Goal: Task Accomplishment & Management: Use online tool/utility

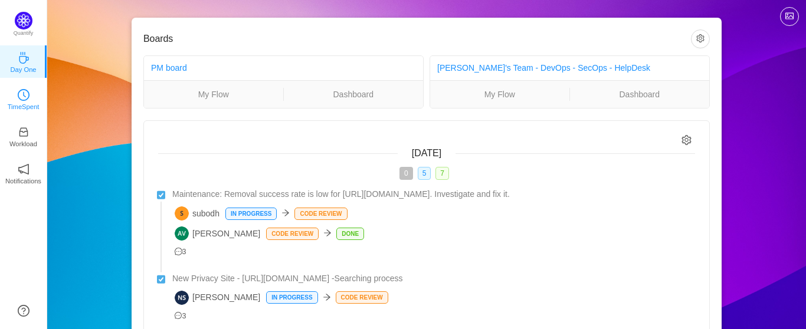
click at [22, 97] on icon "icon: clock-circle" at bounding box center [24, 95] width 12 height 12
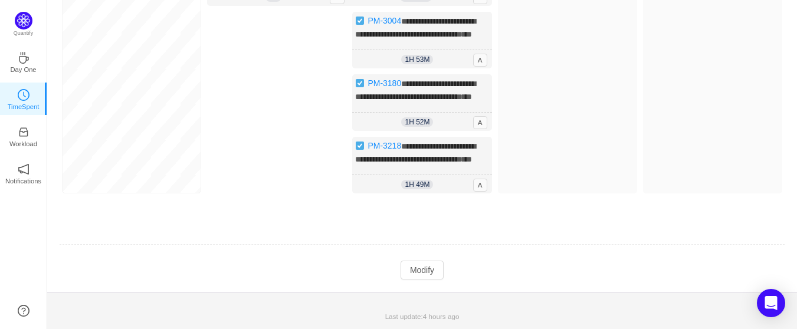
scroll to position [219, 0]
click at [415, 270] on button "Modify" at bounding box center [422, 270] width 43 height 19
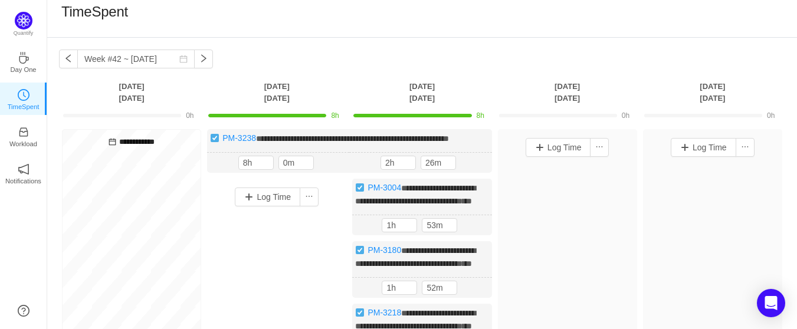
scroll to position [0, 0]
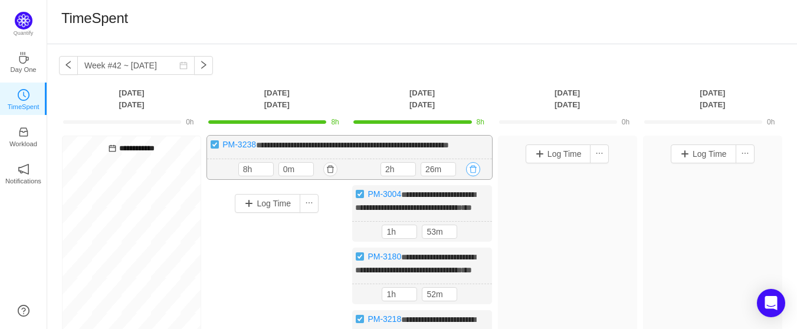
click at [474, 176] on button "button" at bounding box center [473, 169] width 14 height 14
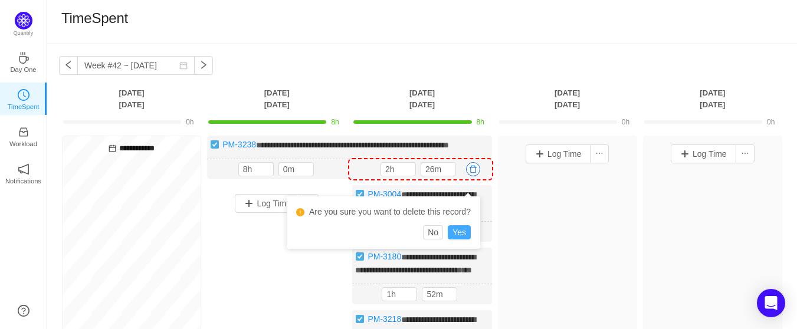
click at [462, 226] on button "Yes" at bounding box center [459, 232] width 23 height 14
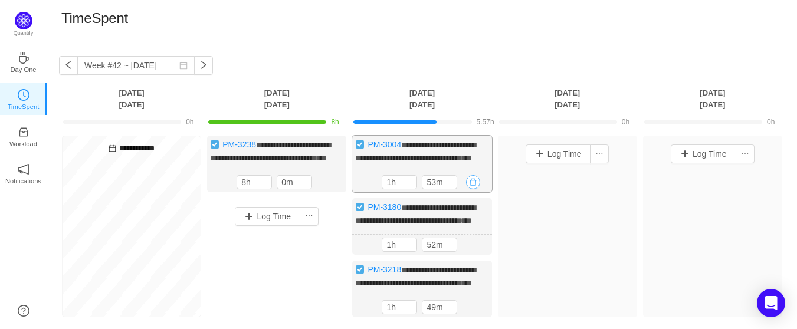
click at [473, 189] on button "button" at bounding box center [473, 182] width 14 height 14
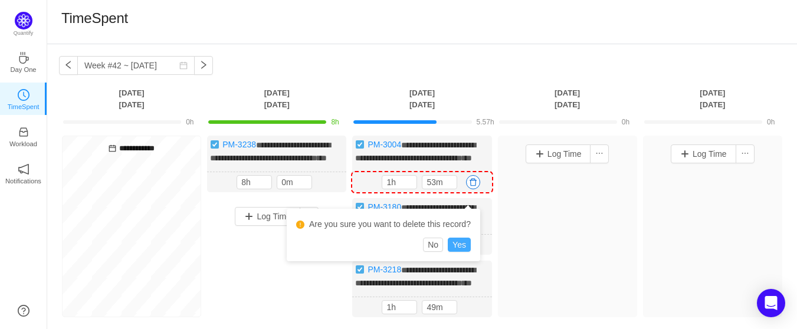
click at [463, 244] on button "Yes" at bounding box center [459, 245] width 23 height 14
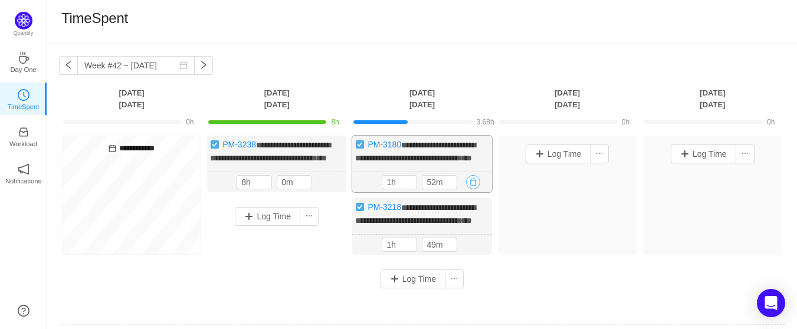
click at [471, 189] on button "button" at bounding box center [473, 182] width 14 height 14
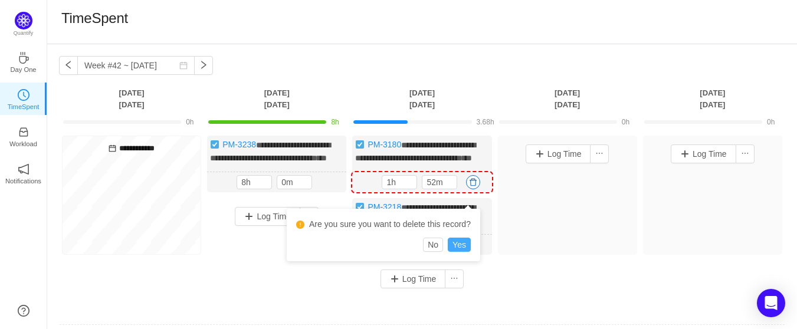
click at [459, 250] on button "Yes" at bounding box center [459, 245] width 23 height 14
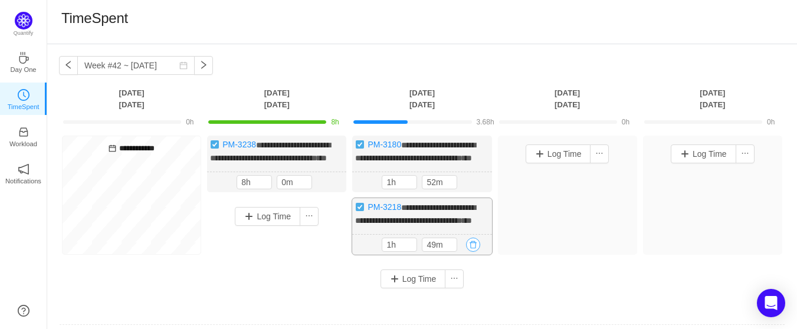
click at [473, 252] on button "button" at bounding box center [473, 245] width 14 height 14
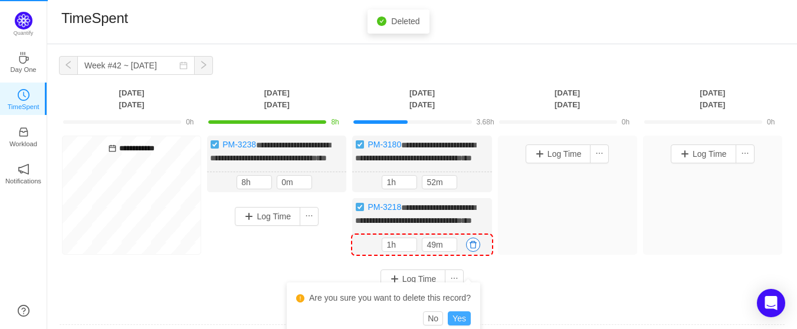
click at [460, 317] on button "Yes" at bounding box center [459, 318] width 23 height 14
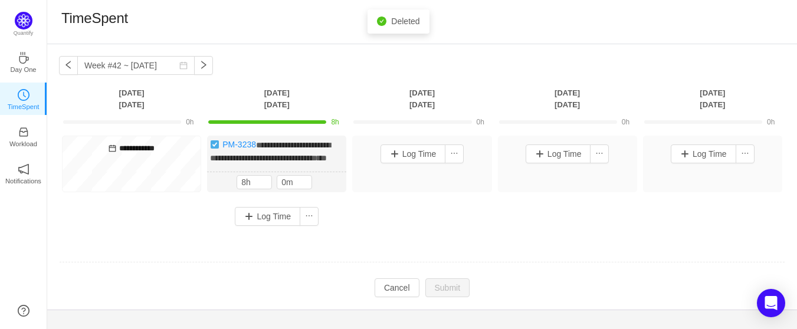
click at [475, 192] on div "Log Time" at bounding box center [421, 164] width 139 height 57
click at [405, 152] on button "Log Time" at bounding box center [412, 154] width 65 height 19
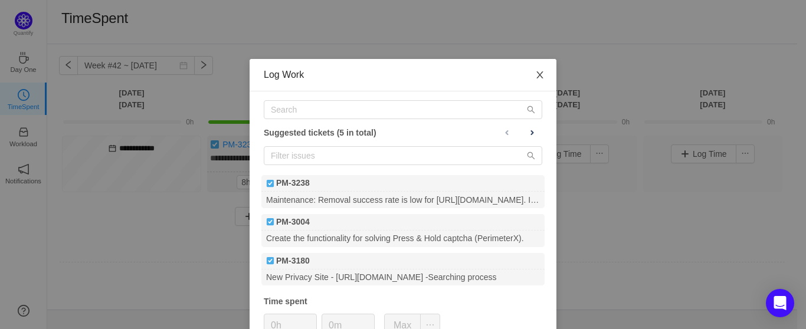
click at [535, 77] on icon "icon: close" at bounding box center [539, 74] width 9 height 9
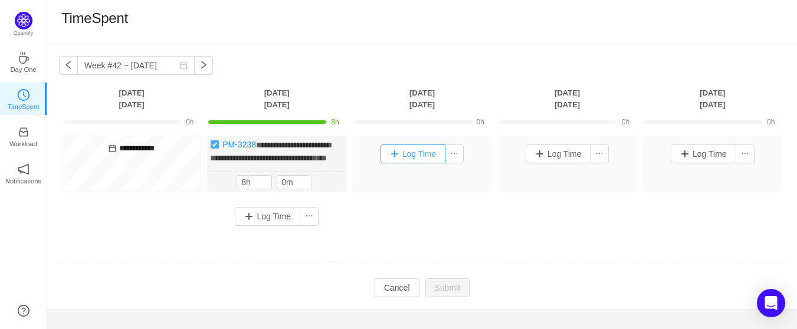
click at [398, 153] on button "Log Time" at bounding box center [412, 154] width 65 height 19
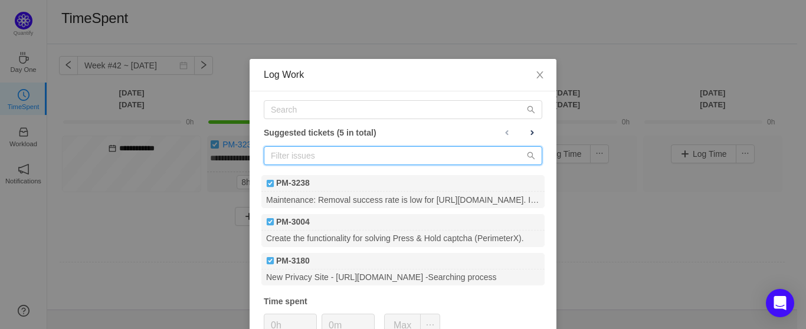
click at [344, 154] on input "text" at bounding box center [403, 155] width 278 height 19
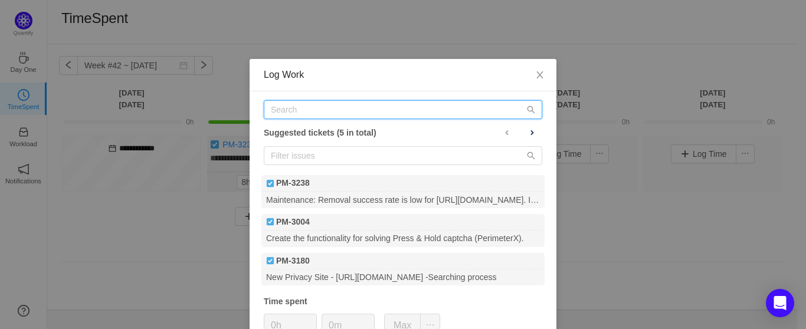
click at [327, 104] on input "text" at bounding box center [403, 109] width 278 height 19
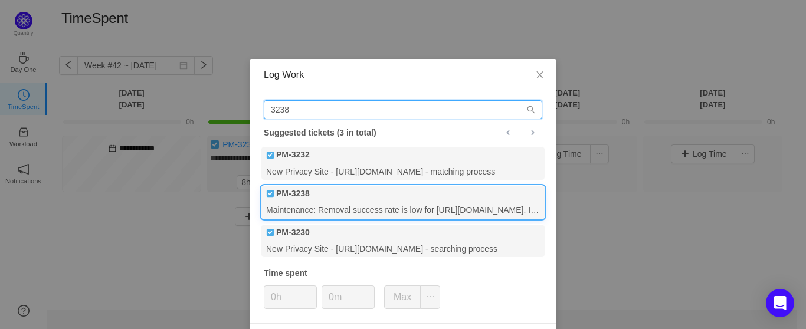
type input "3238"
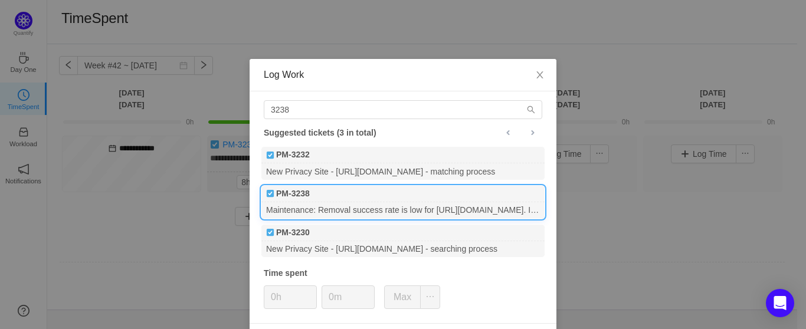
click at [315, 201] on div "PM-3238" at bounding box center [402, 194] width 283 height 17
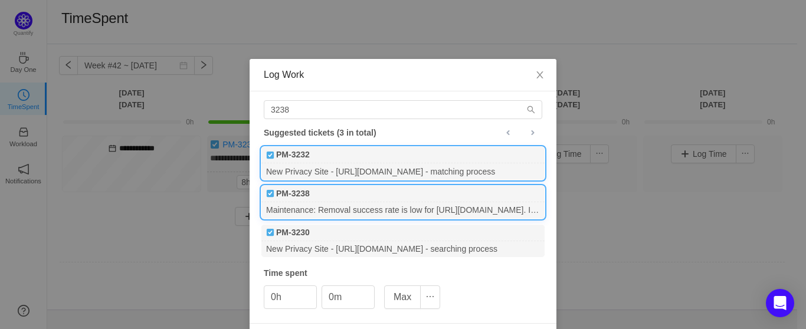
click at [267, 156] on img at bounding box center [270, 155] width 8 height 8
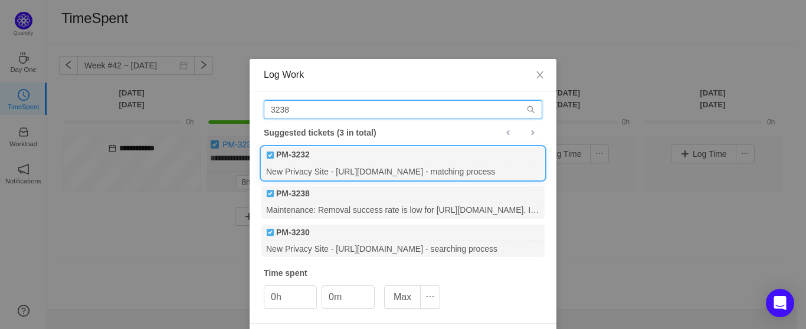
click at [294, 112] on input "3238" at bounding box center [403, 109] width 278 height 19
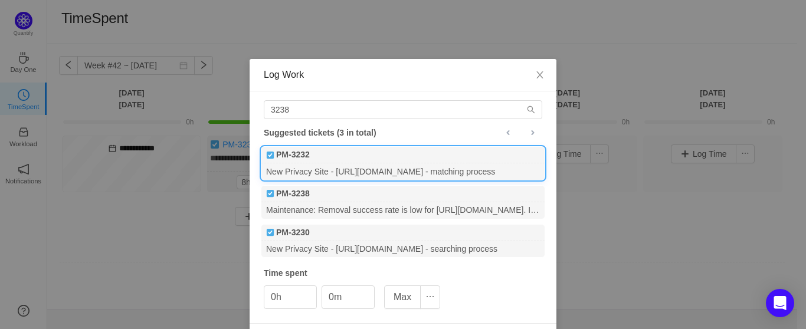
click at [266, 157] on img at bounding box center [270, 155] width 8 height 8
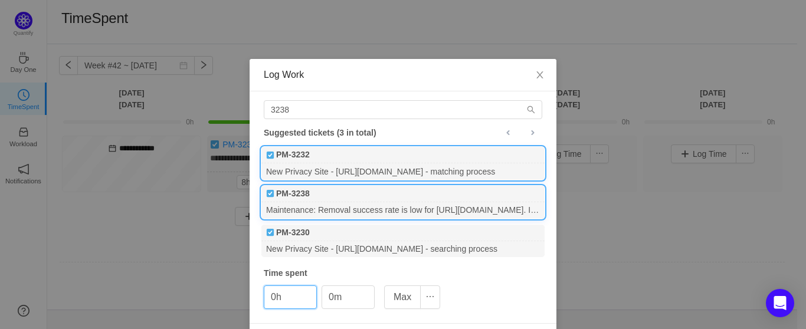
click at [287, 205] on div "Maintenance: Removal success rate is low for [URL][DOMAIN_NAME]. Investigate an…" at bounding box center [402, 210] width 283 height 16
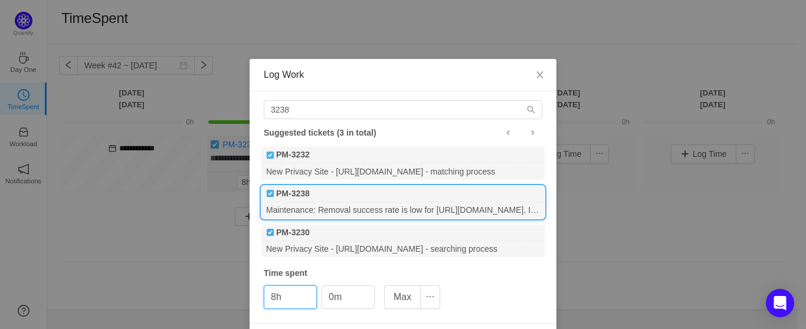
scroll to position [40, 0]
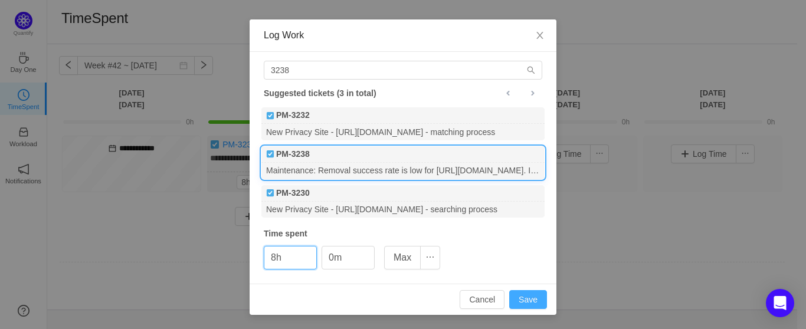
click at [524, 297] on button "Save" at bounding box center [528, 299] width 38 height 19
type input "0h"
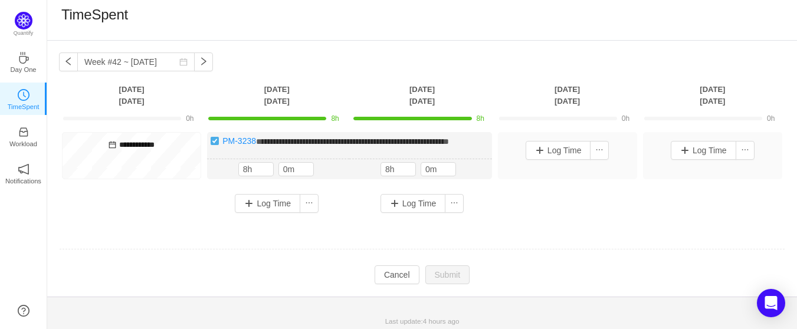
scroll to position [0, 0]
